Goal: Task Accomplishment & Management: Manage account settings

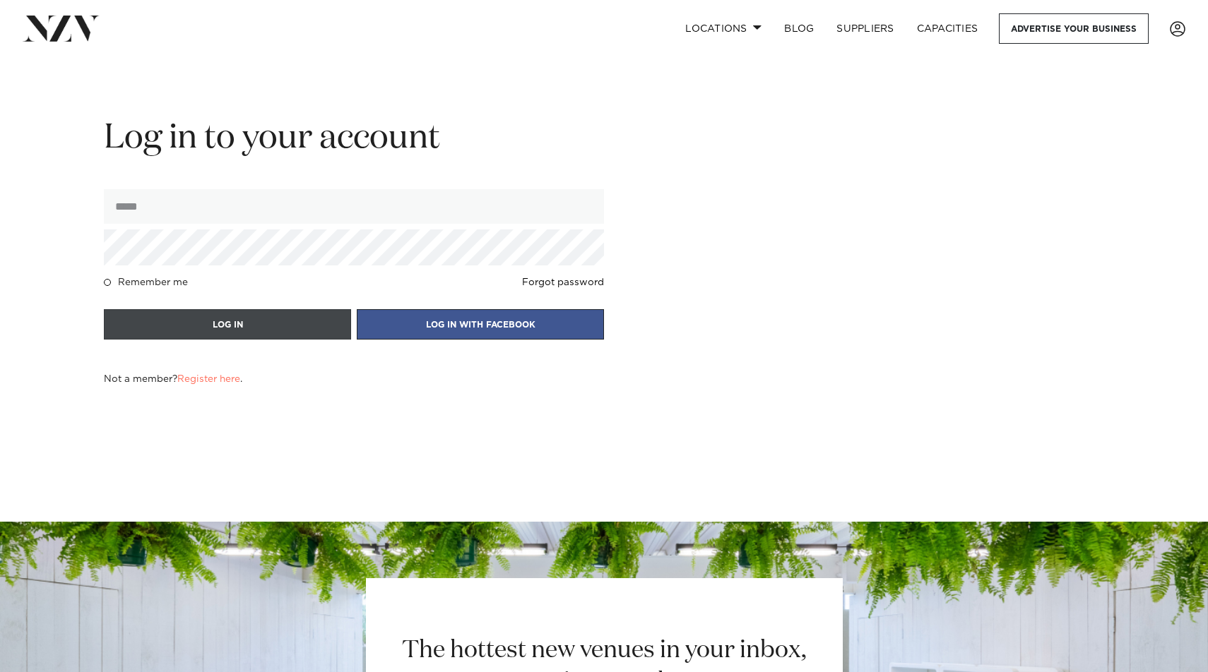
type input "**********"
click at [181, 326] on button "LOG IN" at bounding box center [227, 324] width 247 height 30
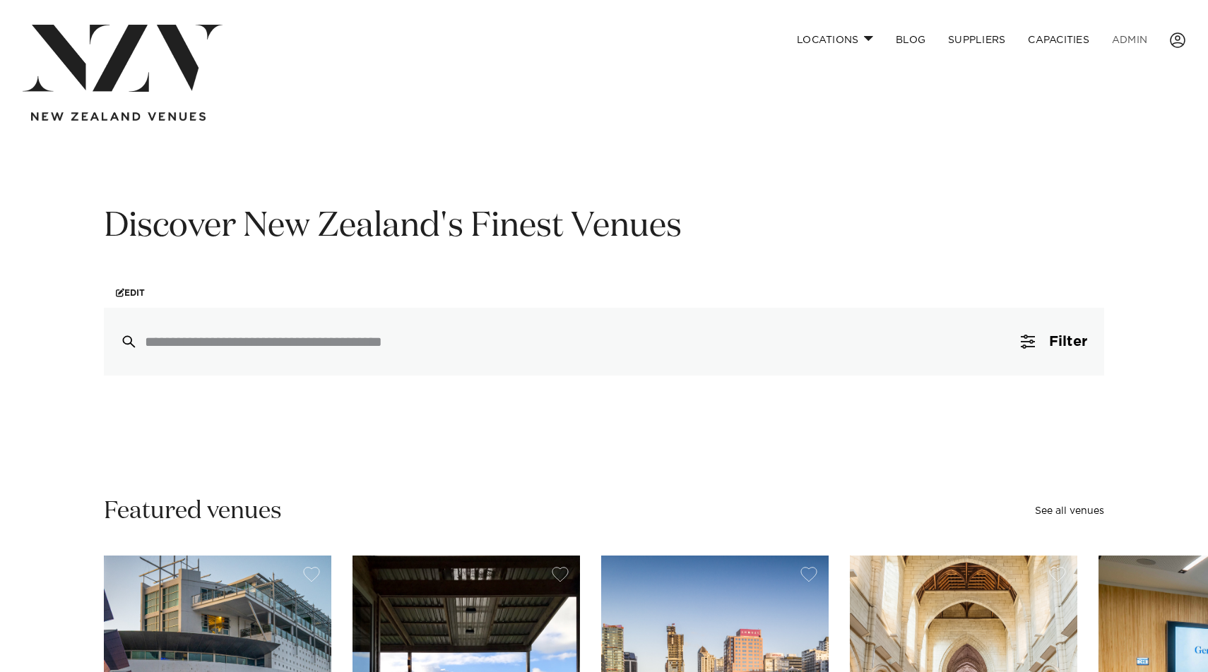
click at [1123, 35] on link "ADMIN" at bounding box center [1129, 40] width 58 height 30
